Goal: Information Seeking & Learning: Compare options

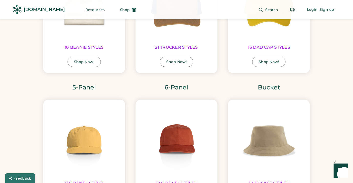
scroll to position [568, 0]
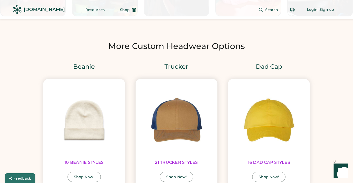
click at [174, 122] on img at bounding box center [177, 120] width 70 height 70
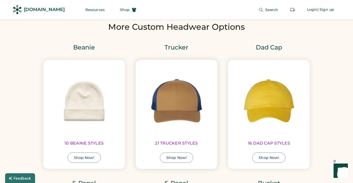
scroll to position [633, 0]
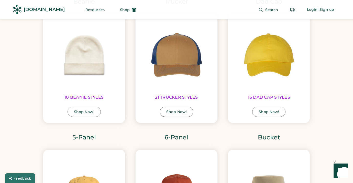
click at [177, 110] on div "Shop Now!" at bounding box center [176, 112] width 20 height 4
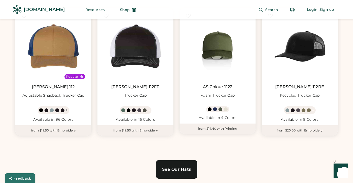
scroll to position [293, 0]
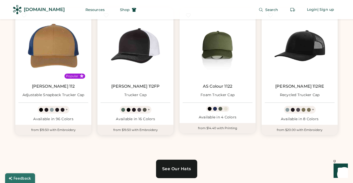
click at [139, 46] on img at bounding box center [136, 46] width 70 height 70
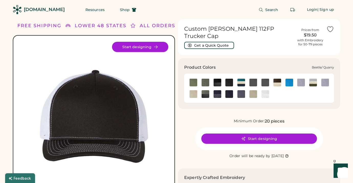
click at [203, 79] on img at bounding box center [206, 83] width 8 height 8
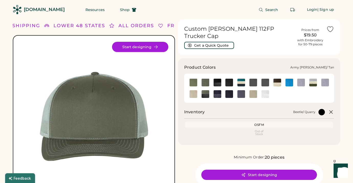
click at [192, 79] on img at bounding box center [194, 83] width 8 height 8
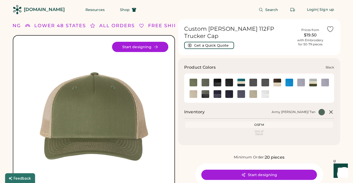
click at [219, 79] on img at bounding box center [218, 83] width 8 height 8
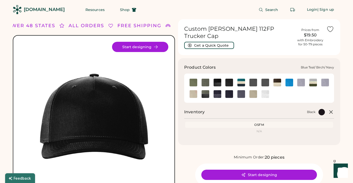
click at [239, 79] on img at bounding box center [241, 83] width 8 height 8
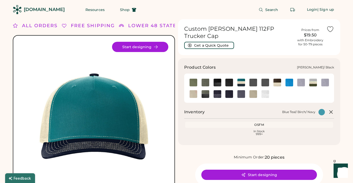
click at [324, 79] on img at bounding box center [325, 83] width 8 height 8
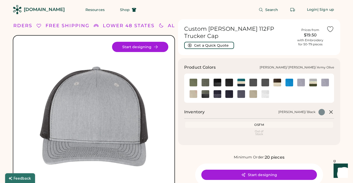
click at [313, 79] on img at bounding box center [313, 83] width 8 height 8
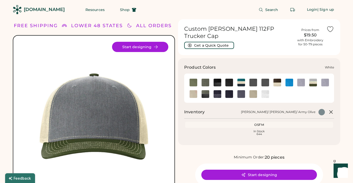
click at [266, 90] on img at bounding box center [265, 94] width 8 height 8
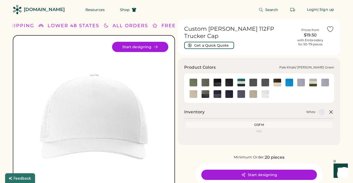
click at [253, 90] on img at bounding box center [253, 94] width 8 height 8
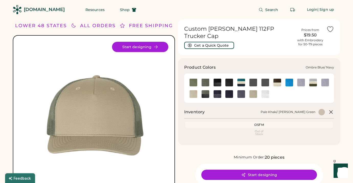
click at [241, 90] on img at bounding box center [241, 94] width 8 height 8
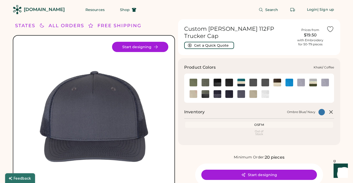
click at [195, 90] on img at bounding box center [194, 94] width 8 height 8
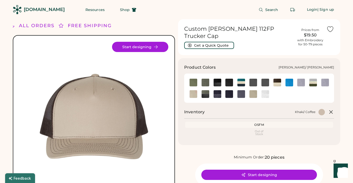
click at [300, 79] on img at bounding box center [301, 83] width 8 height 8
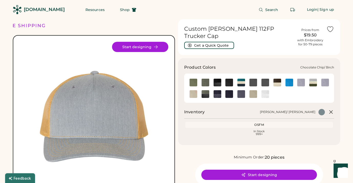
click at [277, 79] on img at bounding box center [277, 83] width 8 height 8
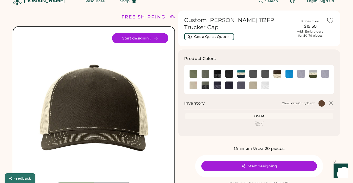
scroll to position [9, 0]
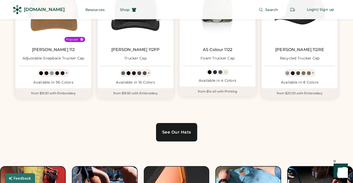
scroll to position [341, 0]
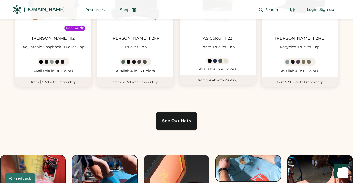
click at [184, 124] on link "See Our Hats" at bounding box center [176, 121] width 41 height 18
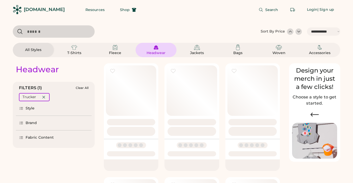
select select "*****"
select select "*"
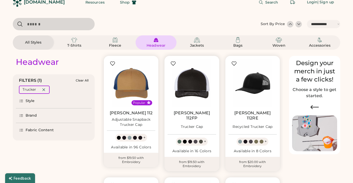
select select "*****"
select select "*"
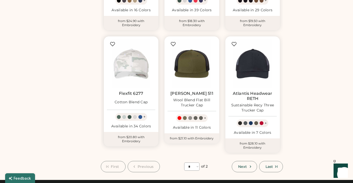
scroll to position [383, 0]
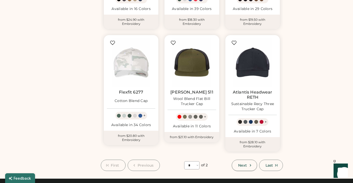
click at [241, 163] on span "Next" at bounding box center [242, 165] width 9 height 4
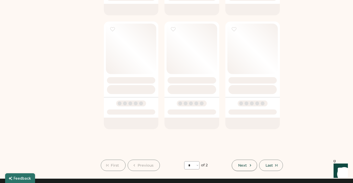
select select "*"
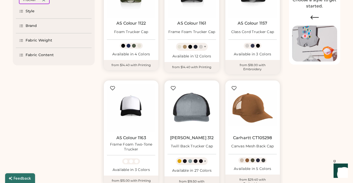
scroll to position [105, 0]
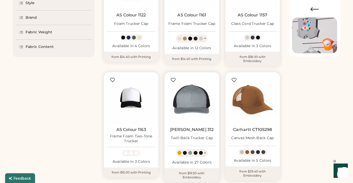
select select "*****"
select select "*"
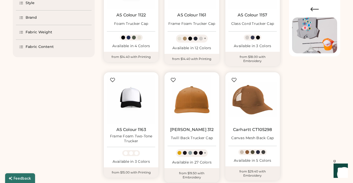
scroll to position [111, 0]
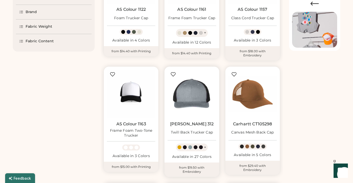
click at [202, 93] on img at bounding box center [192, 94] width 48 height 48
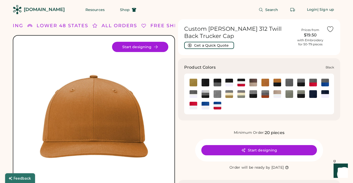
click at [205, 83] on img at bounding box center [206, 83] width 8 height 8
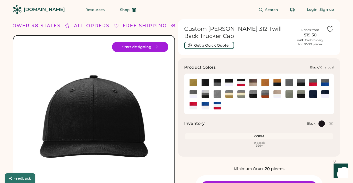
click at [217, 80] on img at bounding box center [218, 83] width 8 height 8
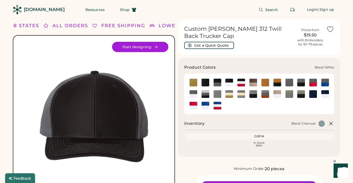
click at [230, 83] on img at bounding box center [229, 83] width 8 height 8
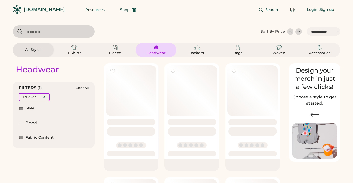
select select "*****"
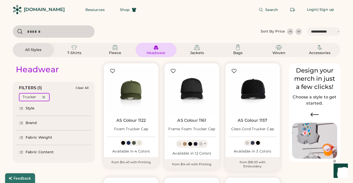
click at [150, 49] on div "Headwear" at bounding box center [156, 49] width 29 height 11
select select "*"
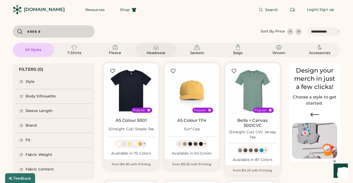
click at [155, 53] on div "Headwear" at bounding box center [155, 52] width 23 height 5
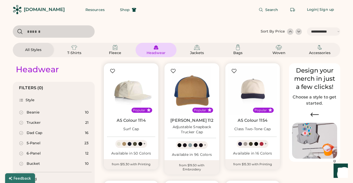
click at [132, 94] on img at bounding box center [131, 90] width 48 height 48
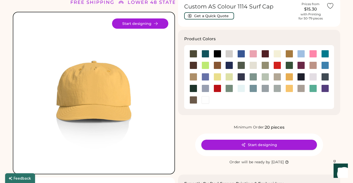
scroll to position [23, 0]
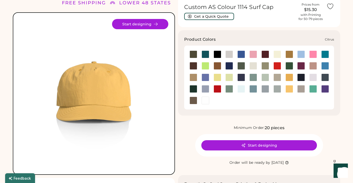
click at [205, 66] on div at bounding box center [206, 66] width 8 height 8
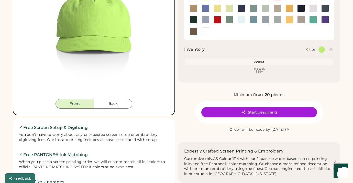
scroll to position [94, 0]
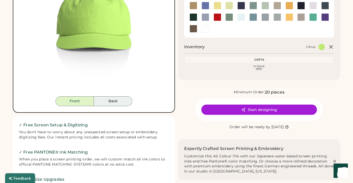
click at [112, 99] on button "Back" at bounding box center [113, 101] width 38 height 10
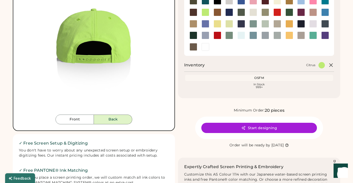
scroll to position [13, 0]
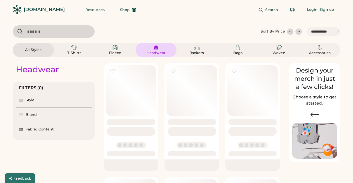
select select "*****"
select select "*"
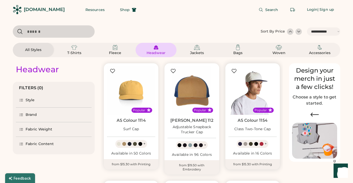
scroll to position [9, 0]
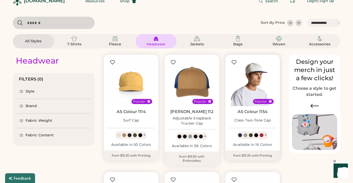
select select "*****"
select select "*"
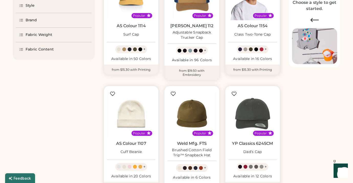
scroll to position [109, 0]
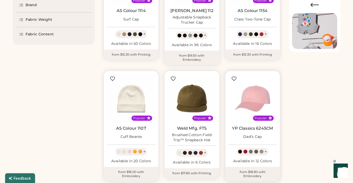
click at [243, 95] on img at bounding box center [252, 98] width 48 height 48
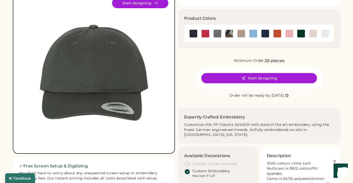
scroll to position [13, 0]
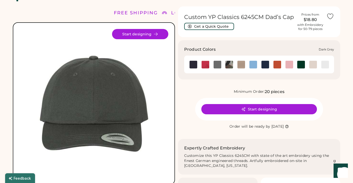
click at [218, 62] on img at bounding box center [218, 65] width 8 height 8
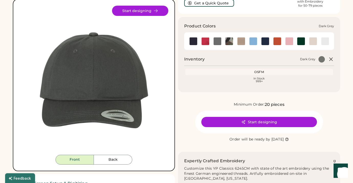
scroll to position [52, 0]
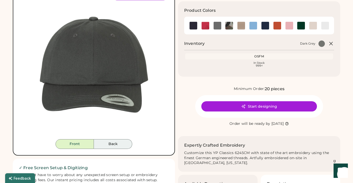
click at [117, 145] on button "Back" at bounding box center [113, 144] width 38 height 10
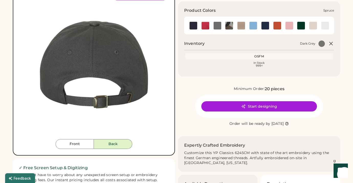
click at [302, 24] on img at bounding box center [301, 26] width 8 height 8
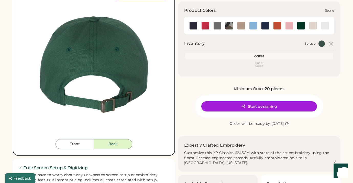
click at [314, 25] on img at bounding box center [313, 26] width 8 height 8
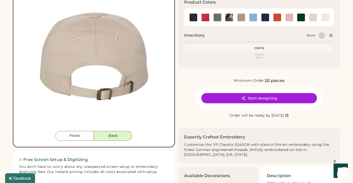
scroll to position [54, 0]
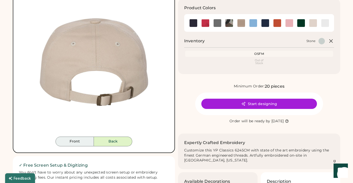
click at [77, 140] on button "Front" at bounding box center [74, 141] width 38 height 10
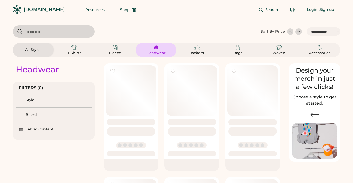
select select "*****"
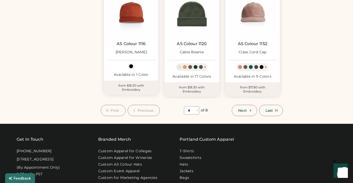
scroll to position [429, 0]
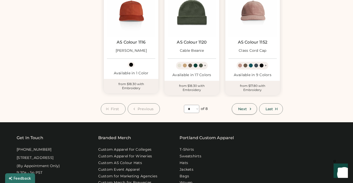
click at [244, 107] on span "Next" at bounding box center [242, 109] width 9 height 4
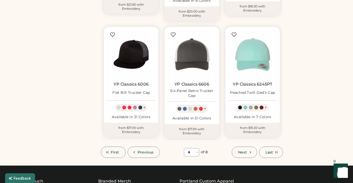
scroll to position [400, 0]
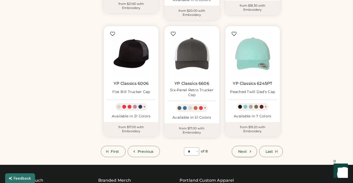
click at [247, 146] on button "Next" at bounding box center [244, 151] width 25 height 11
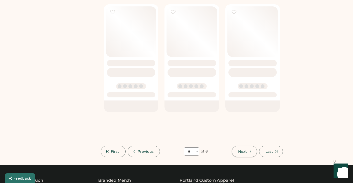
select select "*"
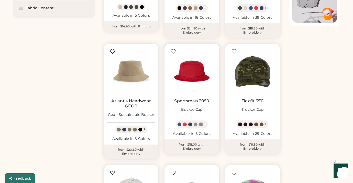
scroll to position [170, 0]
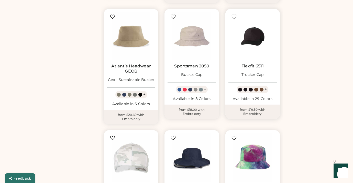
click at [252, 38] on img at bounding box center [252, 36] width 48 height 48
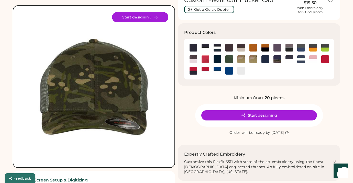
scroll to position [22, 0]
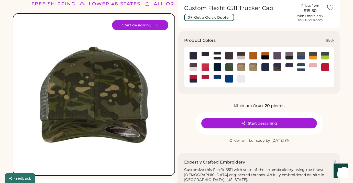
click at [194, 55] on img at bounding box center [194, 56] width 8 height 8
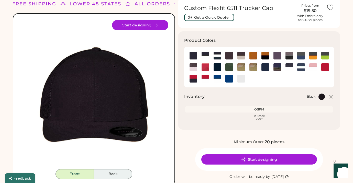
click at [123, 176] on button "Back" at bounding box center [113, 174] width 38 height 10
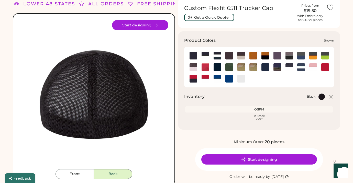
click at [228, 55] on img at bounding box center [229, 56] width 8 height 8
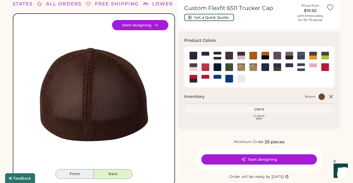
click at [76, 170] on button "Front" at bounding box center [74, 174] width 38 height 10
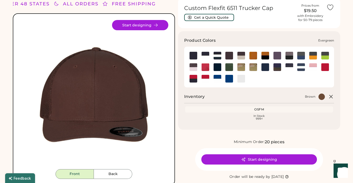
click at [229, 68] on img at bounding box center [229, 67] width 8 height 8
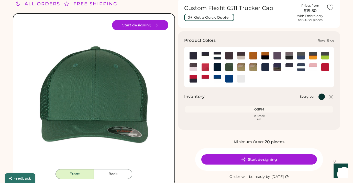
click at [230, 78] on img at bounding box center [229, 79] width 8 height 8
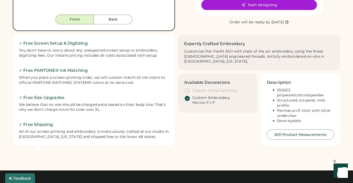
scroll to position [178, 0]
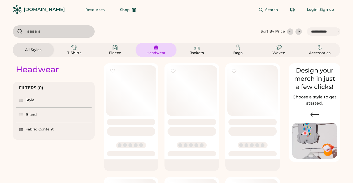
select select "*****"
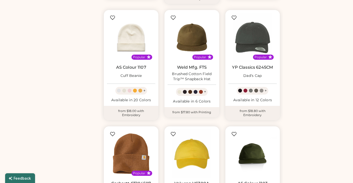
scroll to position [170, 0]
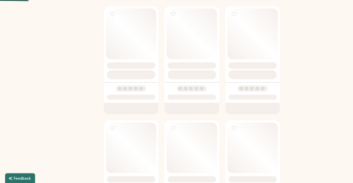
select select "*"
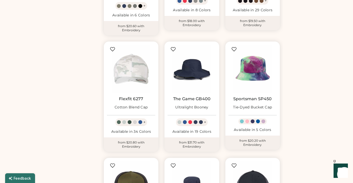
scroll to position [264, 0]
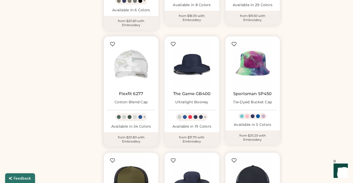
click at [132, 68] on img at bounding box center [131, 63] width 48 height 48
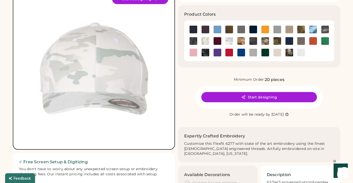
scroll to position [47, 0]
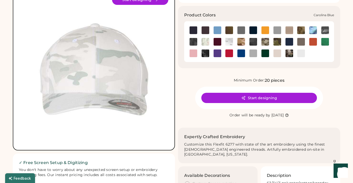
click at [215, 29] on img at bounding box center [218, 30] width 8 height 8
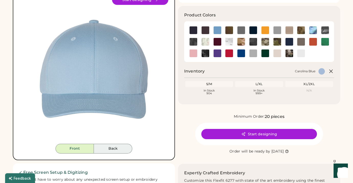
click at [117, 147] on button "Back" at bounding box center [113, 148] width 38 height 10
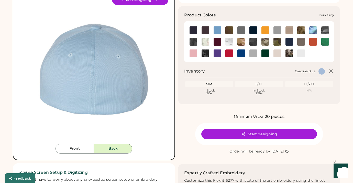
click at [241, 30] on img at bounding box center [241, 30] width 8 height 8
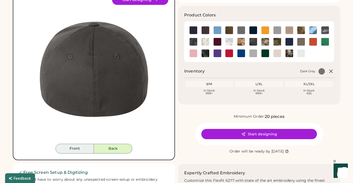
click at [81, 149] on button "Front" at bounding box center [74, 148] width 38 height 10
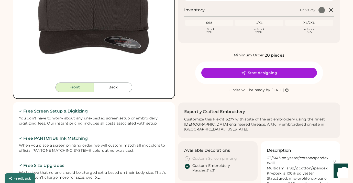
scroll to position [112, 0]
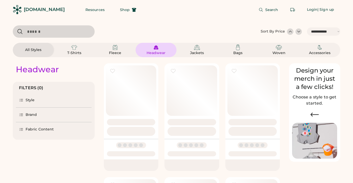
select select "*****"
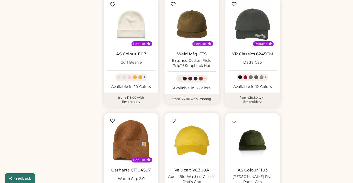
scroll to position [184, 0]
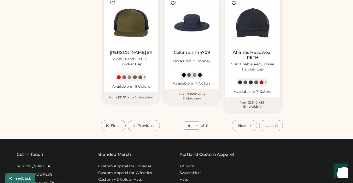
scroll to position [420, 0]
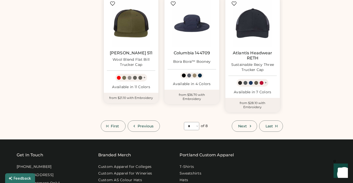
click at [245, 124] on span "Next" at bounding box center [242, 126] width 9 height 4
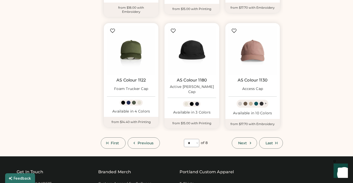
scroll to position [387, 0]
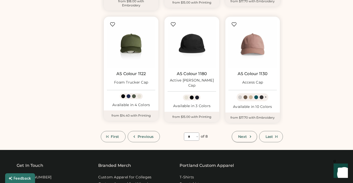
click at [244, 135] on span "Next" at bounding box center [242, 137] width 9 height 4
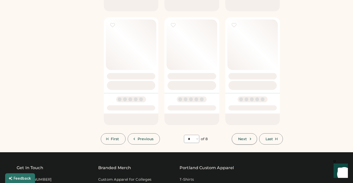
select select "*"
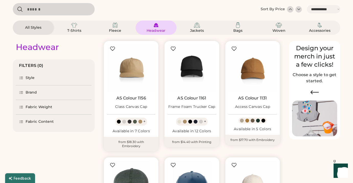
select select "*****"
select select "*"
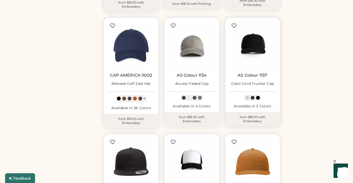
scroll to position [277, 0]
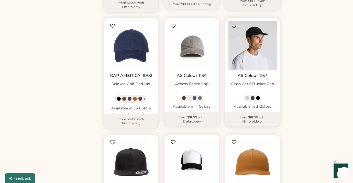
click at [251, 50] on img at bounding box center [252, 45] width 48 height 48
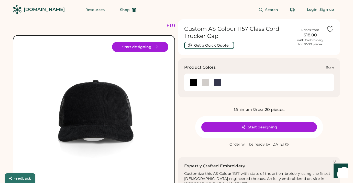
click at [205, 83] on div at bounding box center [206, 82] width 8 height 8
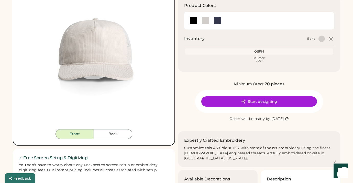
scroll to position [54, 0]
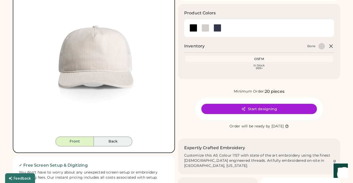
click at [121, 139] on button "Back" at bounding box center [113, 141] width 38 height 10
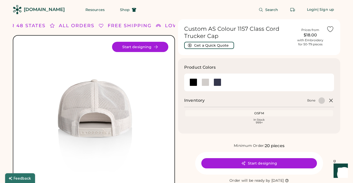
scroll to position [0, 0]
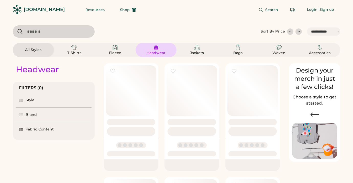
select select "*****"
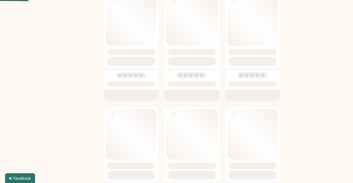
select select "*"
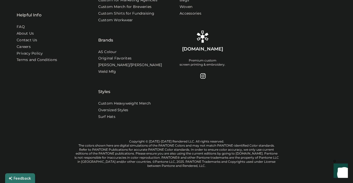
scroll to position [602, 0]
click at [21, 25] on link "FAQ" at bounding box center [21, 27] width 8 height 5
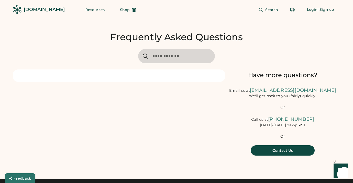
click at [162, 58] on input "input" at bounding box center [176, 56] width 77 height 14
click at [82, 12] on button "Resources" at bounding box center [94, 10] width 31 height 10
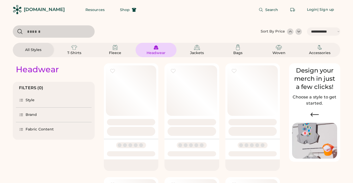
select select "*****"
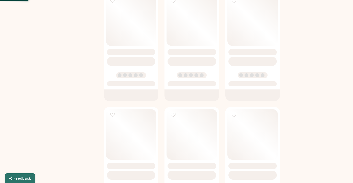
select select "*"
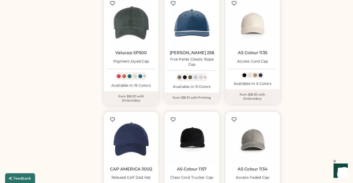
scroll to position [387, 0]
